Goal: Communication & Community: Answer question/provide support

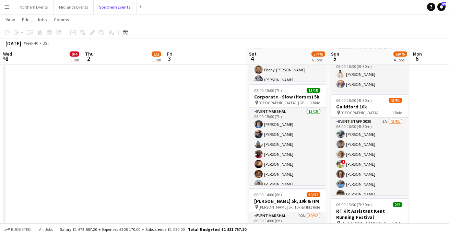
scroll to position [157, 0]
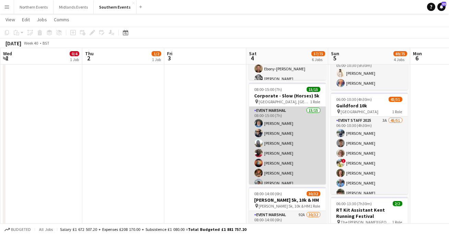
click at [267, 140] on app-card-role "Event Marshal 15/15 08:00-15:00 (7h) [PERSON_NAME] [PERSON_NAME] [PERSON_NAME] …" at bounding box center [287, 188] width 77 height 162
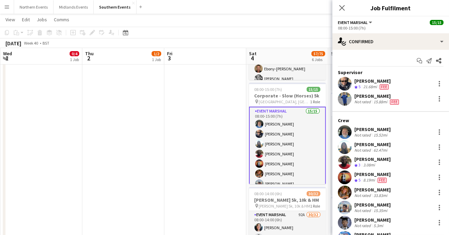
click at [212, 80] on app-date-cell at bounding box center [205, 186] width 82 height 534
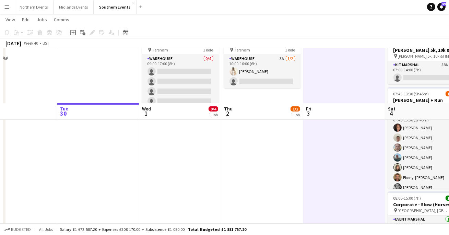
scroll to position [0, 0]
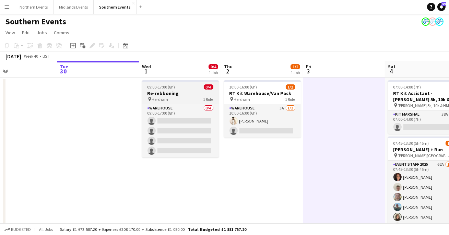
click at [153, 91] on h3 "Re-rebboning" at bounding box center [180, 93] width 77 height 6
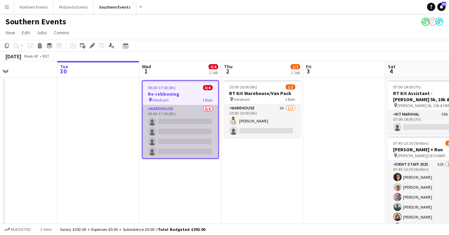
click at [157, 142] on app-card-role "Warehouse 0/4 09:00-17:00 (8h) single-neutral-actions single-neutral-actions si…" at bounding box center [180, 131] width 75 height 53
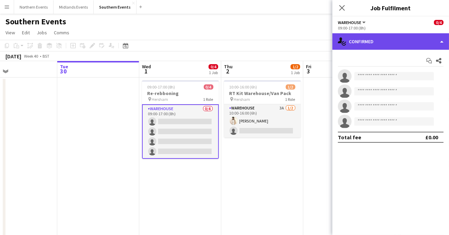
click at [364, 47] on div "single-neutral-actions-check-2 Confirmed" at bounding box center [390, 41] width 117 height 16
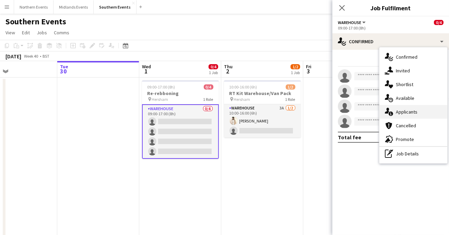
click at [400, 110] on span "Applicants" at bounding box center [407, 112] width 22 height 6
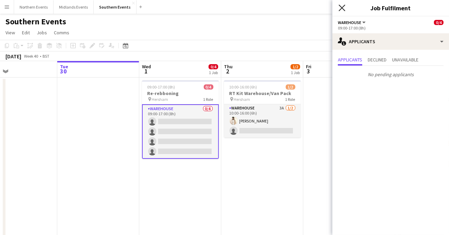
click at [341, 9] on icon "Close pop-in" at bounding box center [341, 7] width 7 height 7
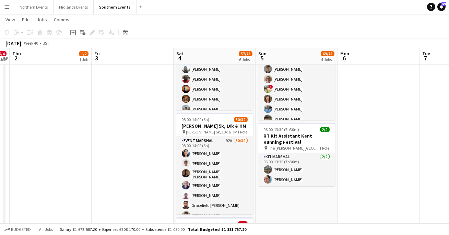
scroll to position [239, 0]
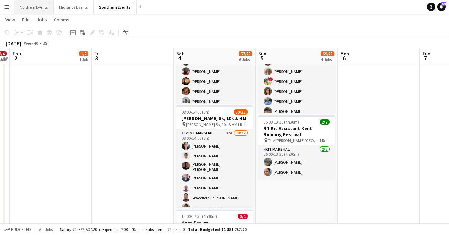
click at [35, 8] on button "Northern Events Close" at bounding box center [33, 6] width 39 height 13
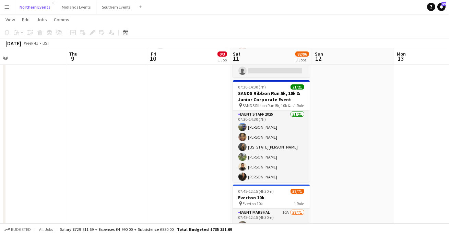
scroll to position [86, 0]
click at [274, 102] on span "SANDS Ribbon Run 5k, 10k & Junior Corporate Event" at bounding box center [268, 104] width 51 height 5
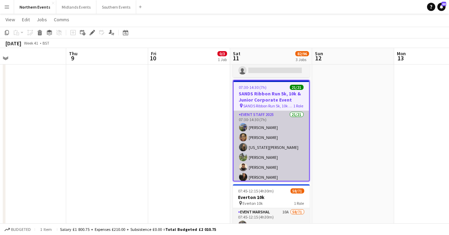
click at [274, 126] on app-card-role "Event Staff 2025 21/21 07:30-14:30 (7h) [PERSON_NAME] [PERSON_NAME] [US_STATE][…" at bounding box center [270, 222] width 75 height 222
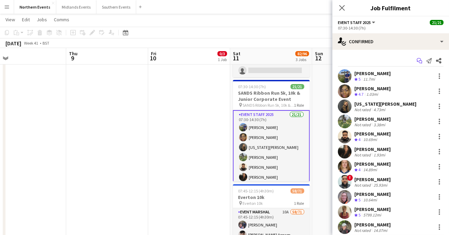
click at [419, 64] on app-icon "Start chat" at bounding box center [419, 61] width 10 height 10
click at [419, 60] on icon "Start chat" at bounding box center [418, 60] width 5 height 5
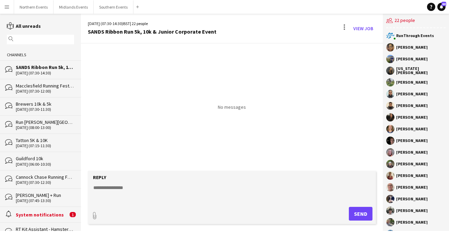
click at [131, 184] on textarea at bounding box center [233, 193] width 281 height 18
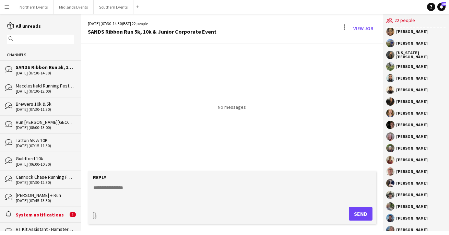
scroll to position [60, 0]
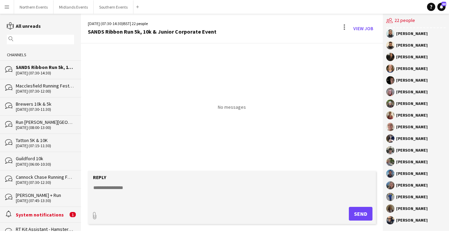
click at [134, 191] on textarea at bounding box center [233, 193] width 281 height 18
paste textarea "**********"
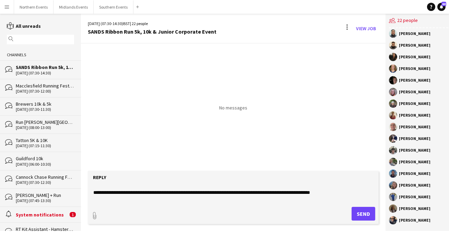
scroll to position [8, 0]
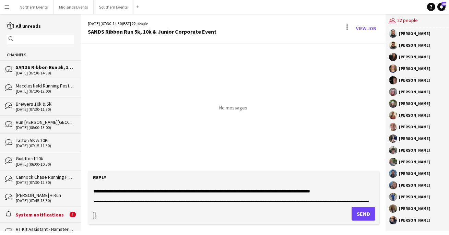
click at [178, 187] on textarea at bounding box center [233, 193] width 281 height 18
click at [178, 191] on textarea at bounding box center [233, 193] width 281 height 18
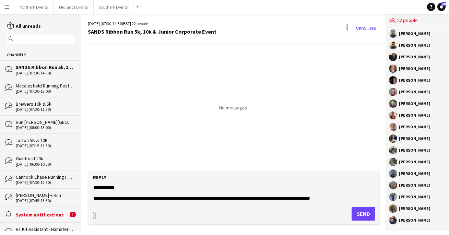
scroll to position [0, 0]
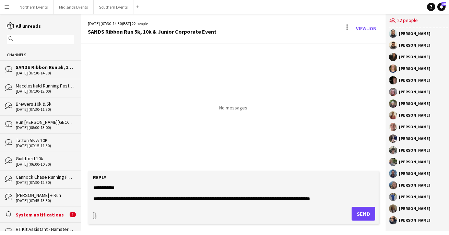
type textarea "**********"
click at [353, 209] on button "Send" at bounding box center [363, 214] width 24 height 14
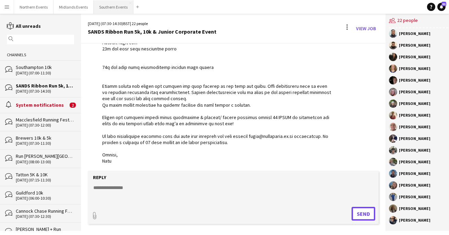
scroll to position [273, 0]
